Goal: Navigation & Orientation: Find specific page/section

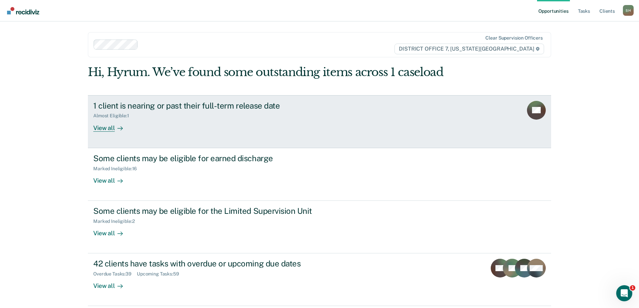
click at [117, 126] on icon at bounding box center [119, 128] width 5 height 5
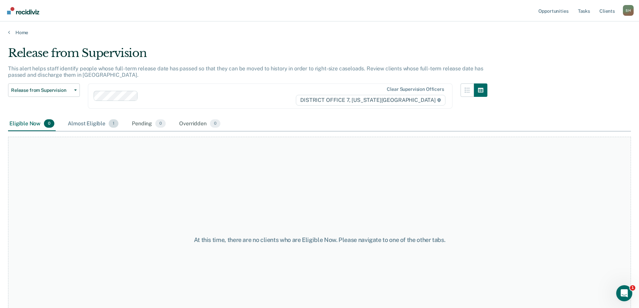
click at [86, 125] on div "Almost Eligible 1" at bounding box center [92, 124] width 53 height 15
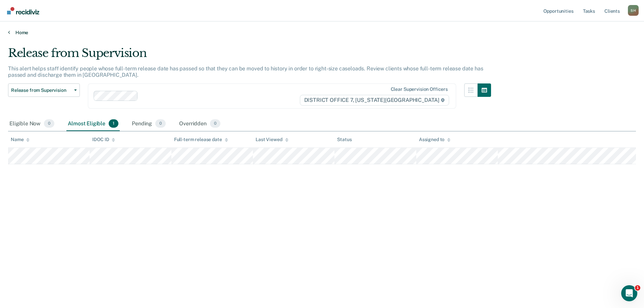
click at [18, 34] on link "Home" at bounding box center [322, 32] width 628 height 6
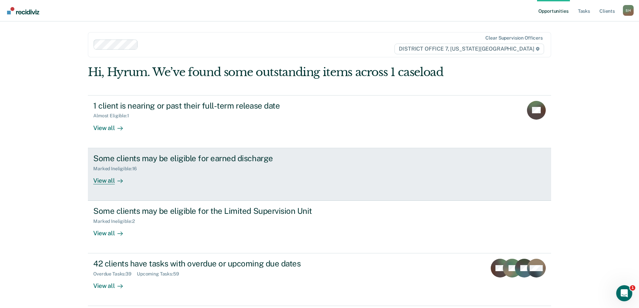
click at [200, 189] on link "Some clients may be eligible for earned discharge Marked Ineligible : 16 View a…" at bounding box center [319, 174] width 463 height 53
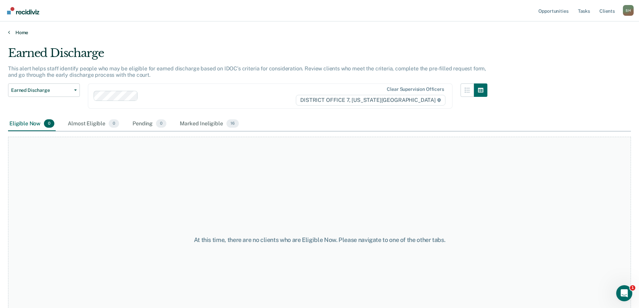
click at [24, 32] on link "Home" at bounding box center [319, 32] width 622 height 6
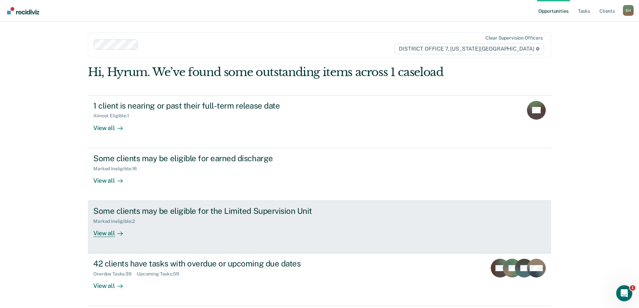
click at [213, 241] on link "Some clients may be eligible for the Limited Supervision Unit Marked Ineligible…" at bounding box center [319, 227] width 463 height 53
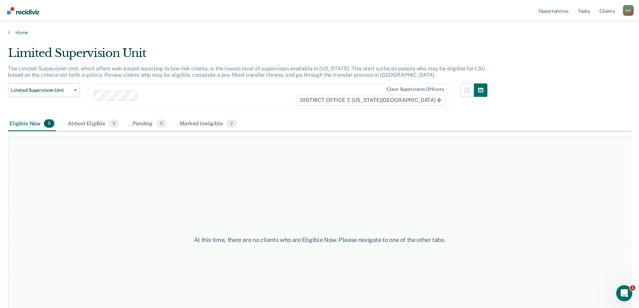
click at [22, 28] on div "Home" at bounding box center [319, 28] width 639 height 14
click at [23, 29] on link "Home" at bounding box center [319, 32] width 622 height 6
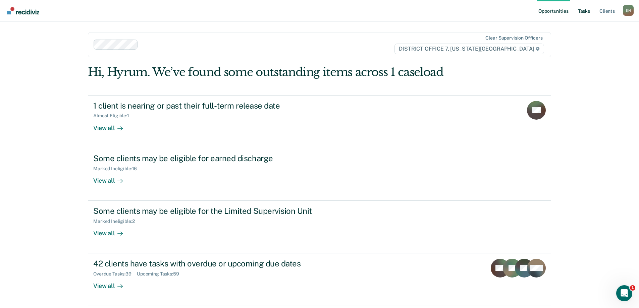
click at [581, 11] on link "Tasks" at bounding box center [583, 10] width 15 height 21
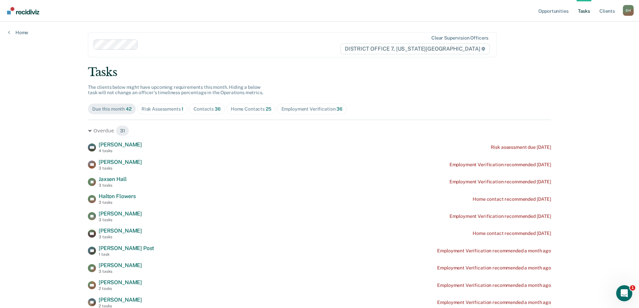
click at [168, 110] on div "Risk Assessments 1" at bounding box center [162, 109] width 42 height 6
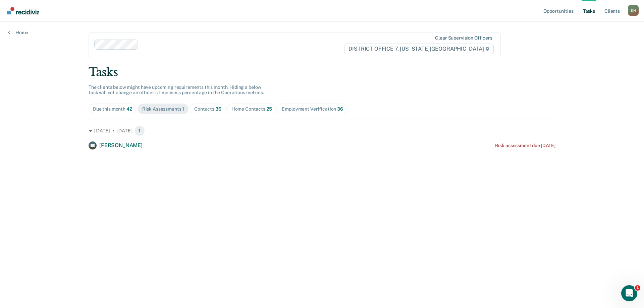
click at [204, 108] on div "Contacts 36" at bounding box center [207, 109] width 27 height 6
